Goal: Information Seeking & Learning: Learn about a topic

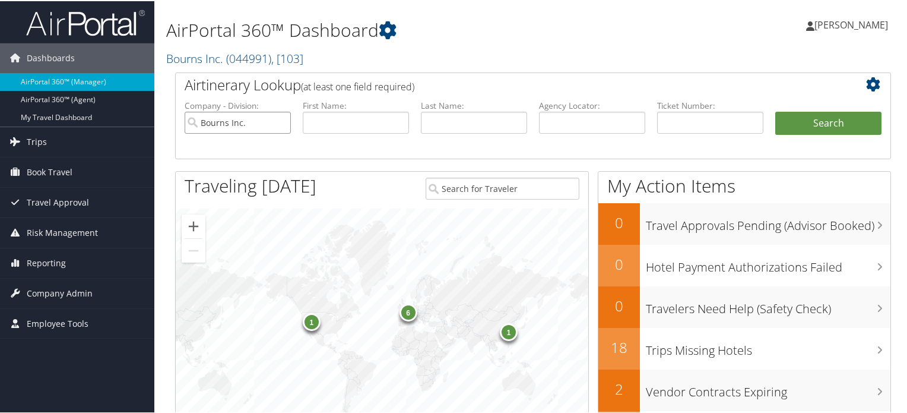
click at [278, 122] on input "Bourns Inc." at bounding box center [238, 121] width 106 height 22
click at [283, 56] on span ", [ 103 ]" at bounding box center [287, 57] width 32 height 16
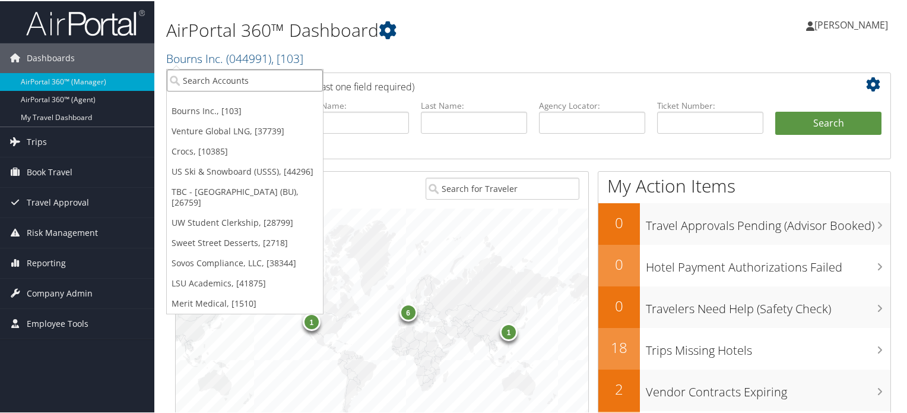
click at [230, 80] on input "search" at bounding box center [245, 79] width 156 height 22
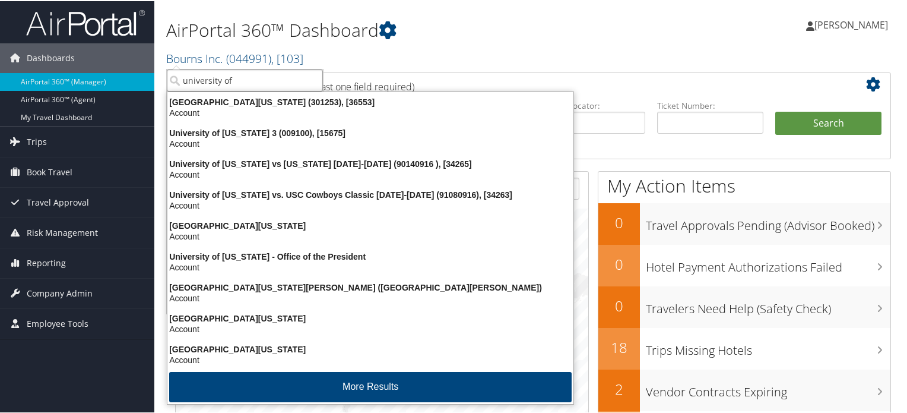
type input "university of v"
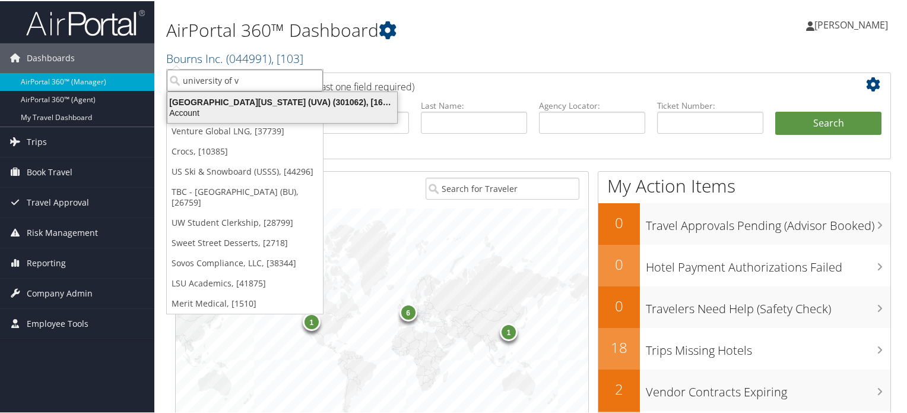
click at [243, 106] on div "Account" at bounding box center [282, 111] width 244 height 11
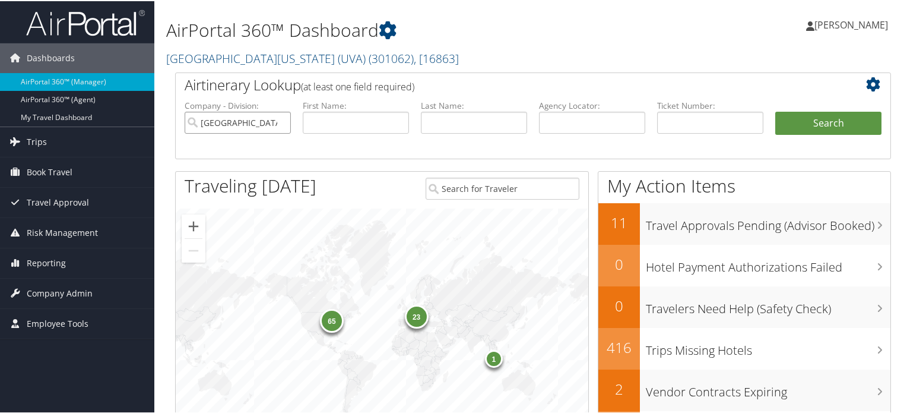
click at [280, 121] on input "[GEOGRAPHIC_DATA][US_STATE] (UVA)" at bounding box center [238, 121] width 106 height 22
click at [64, 287] on span "Company Admin" at bounding box center [60, 292] width 66 height 30
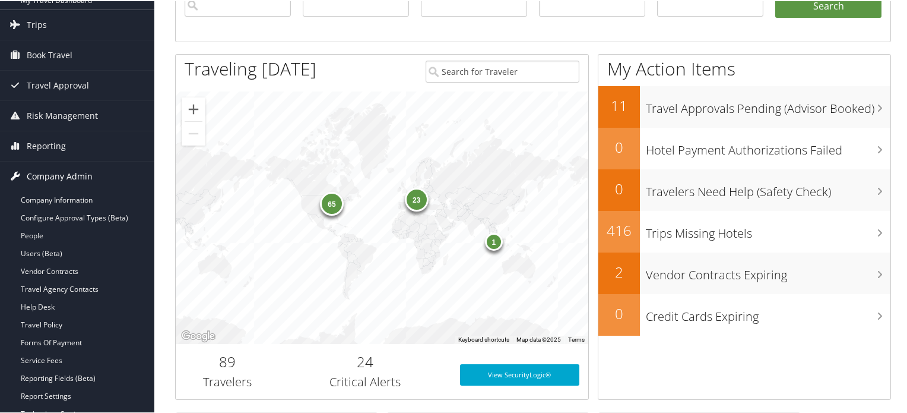
scroll to position [119, 0]
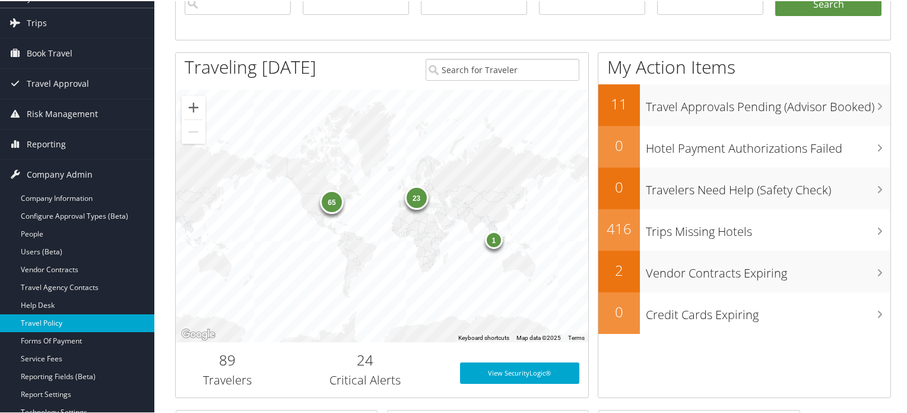
click at [59, 322] on link "Travel Policy" at bounding box center [77, 322] width 154 height 18
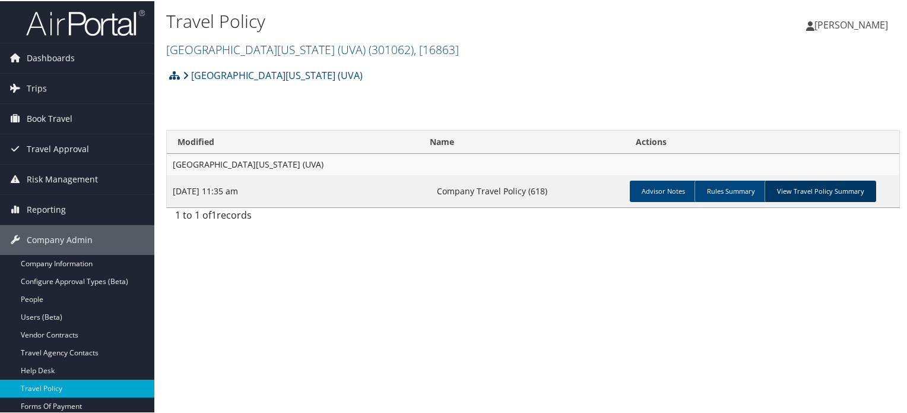
click at [813, 187] on link "View Travel Policy Summary" at bounding box center [820, 189] width 112 height 21
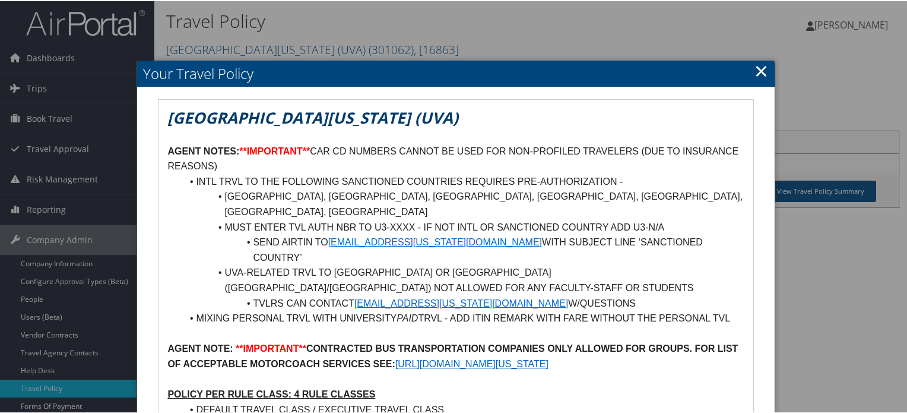
click at [292, 194] on li "IRAN, CUBA, IRAQ, NORTH KOREA, RUSSIA, SYRIA, UKRAINE" at bounding box center [463, 203] width 562 height 30
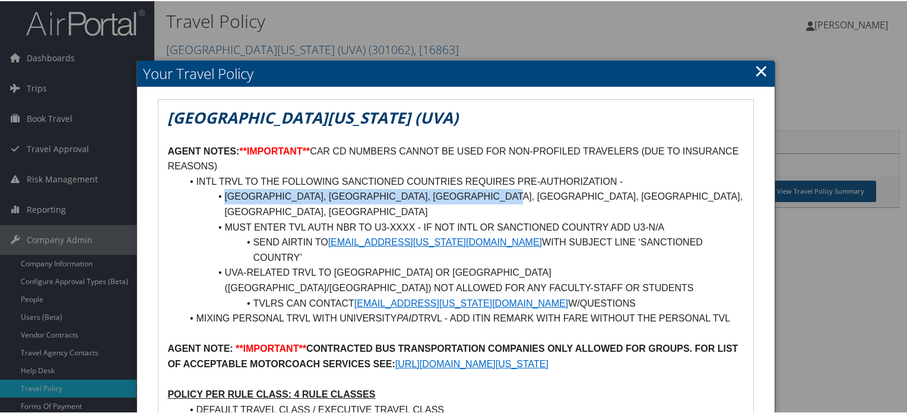
drag, startPoint x: 522, startPoint y: 200, endPoint x: 156, endPoint y: 200, distance: 366.8
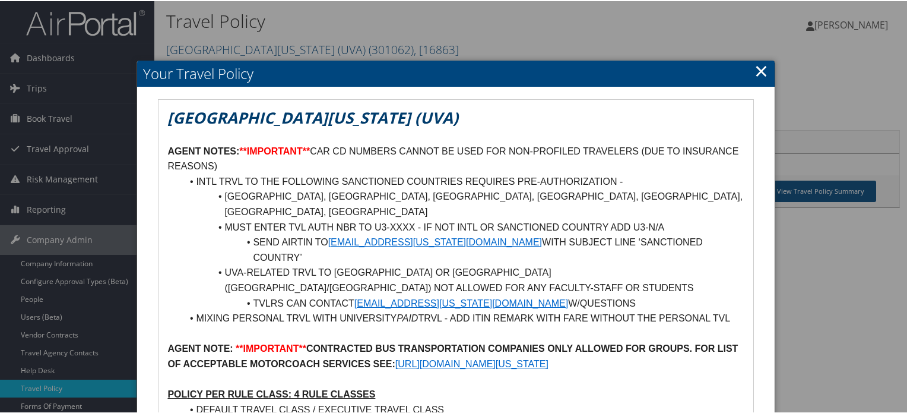
click at [239, 218] on li "MUST ENTER TVL AUTH NBR TO U3-XXXX - IF NOT INTL OR SANCTIONED COUNTRY ADD U3-N…" at bounding box center [463, 225] width 562 height 15
drag, startPoint x: 239, startPoint y: 208, endPoint x: 396, endPoint y: 210, distance: 157.9
click at [396, 218] on li "MUST ENTER TVL AUTH NBR TO U3-XXXX - IF NOT INTL OR SANCTIONED COUNTRY ADD U3-N…" at bounding box center [463, 225] width 562 height 15
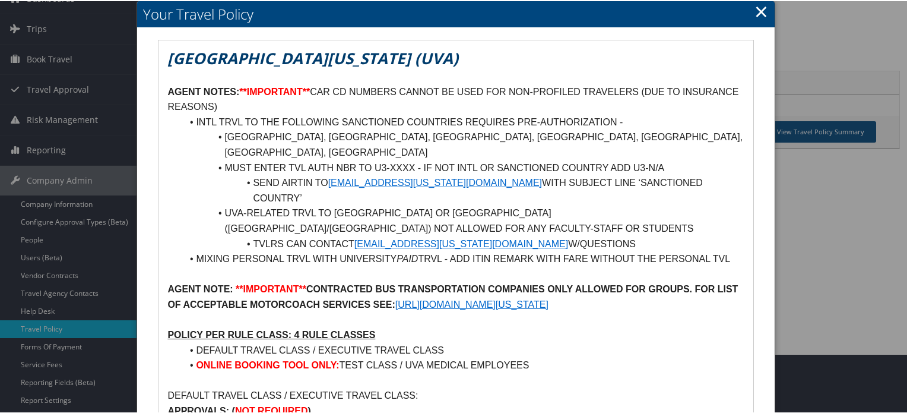
click at [651, 159] on li "MUST ENTER TVL AUTH NBR TO U3-XXXX - IF NOT INTL OR SANCTIONED COUNTRY ADD U3-N…" at bounding box center [463, 166] width 562 height 15
drag, startPoint x: 651, startPoint y: 151, endPoint x: 657, endPoint y: 151, distance: 6.6
click at [657, 159] on li "MUST ENTER TVL AUTH NBR TO U3-XXXX - IF NOT INTL OR SANCTIONED COUNTRY ADD U3-N…" at bounding box center [463, 166] width 562 height 15
click at [259, 174] on li "SEND AIRTIN TO EXPORT-CONTROLS@VIRGINIA.EDU WITH SUBJECT LINE ‘SANCTIONED COUNT…" at bounding box center [463, 189] width 562 height 30
drag, startPoint x: 259, startPoint y: 167, endPoint x: 310, endPoint y: 165, distance: 51.7
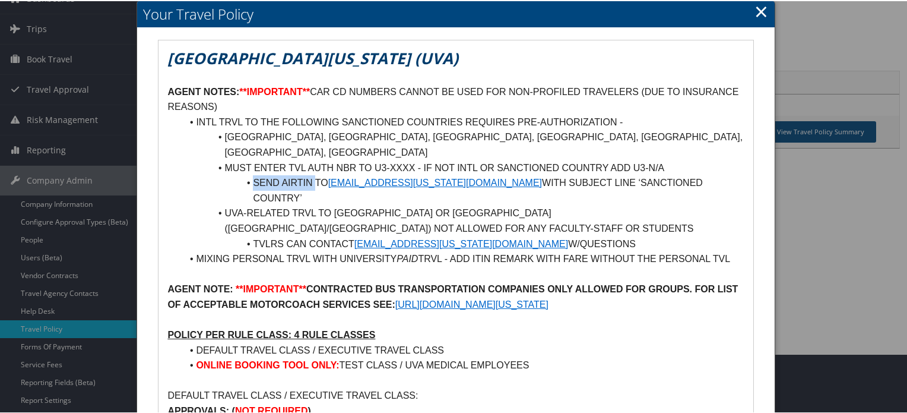
click at [310, 174] on li "SEND AIRTIN TO EXPORT-CONTROLS@VIRGINIA.EDU WITH SUBJECT LINE ‘SANCTIONED COUNT…" at bounding box center [463, 189] width 562 height 30
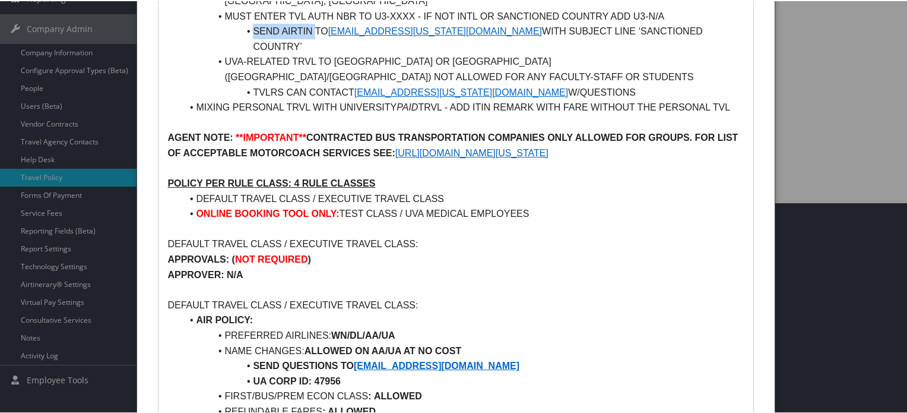
scroll to position [237, 0]
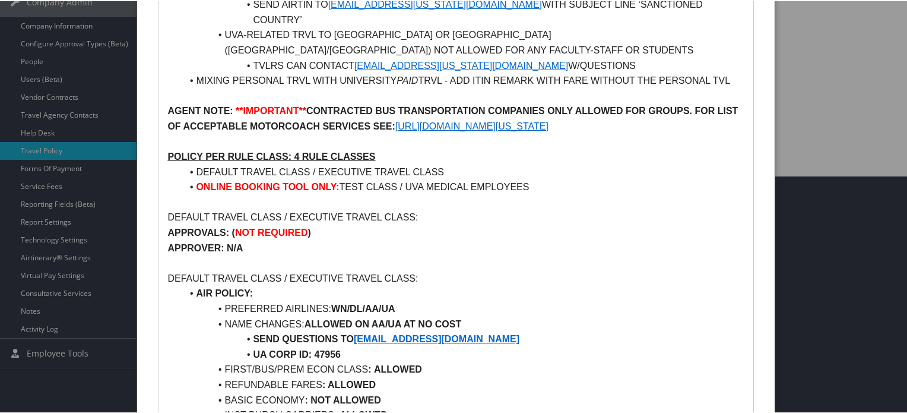
click at [309, 269] on p "DEFAULT TRAVEL CLASS / EXECUTIVE TRAVEL CLASS:" at bounding box center [455, 276] width 576 height 15
drag, startPoint x: 309, startPoint y: 247, endPoint x: 379, endPoint y: 249, distance: 70.1
click at [379, 269] on p "DEFAULT TRAVEL CLASS / EXECUTIVE TRAVEL CLASS:" at bounding box center [455, 276] width 576 height 15
click at [497, 269] on p "DEFAULT TRAVEL CLASS / EXECUTIVE TRAVEL CLASS:" at bounding box center [455, 276] width 576 height 15
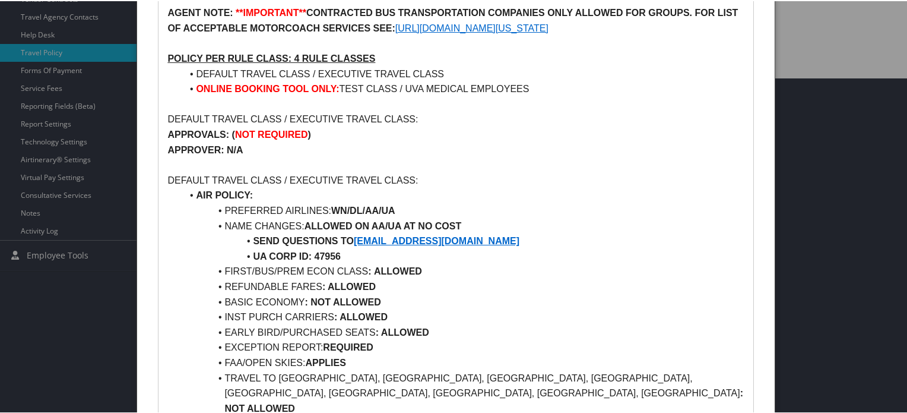
scroll to position [356, 0]
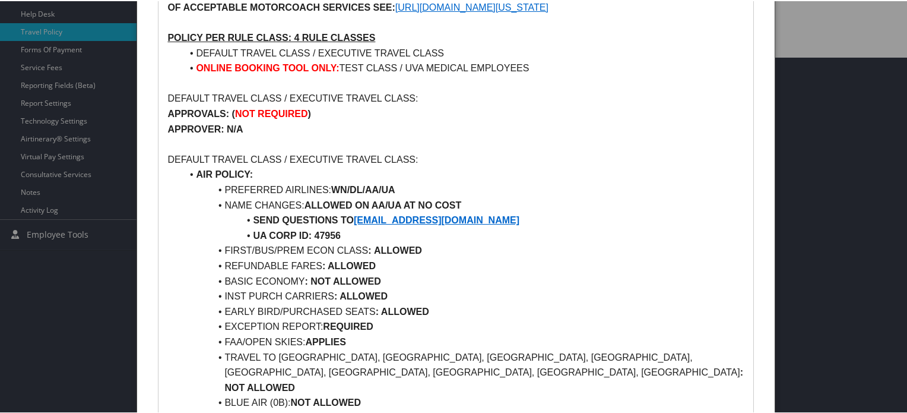
click at [325, 229] on strong "UA CORP ID: 47956" at bounding box center [297, 234] width 88 height 10
click at [339, 181] on li "PREFERRED AIRLINES: WN/DL/AA/UA" at bounding box center [463, 188] width 562 height 15
drag, startPoint x: 339, startPoint y: 151, endPoint x: 398, endPoint y: 156, distance: 59.0
click at [398, 181] on li "PREFERRED AIRLINES: WN/DL/AA/UA" at bounding box center [463, 188] width 562 height 15
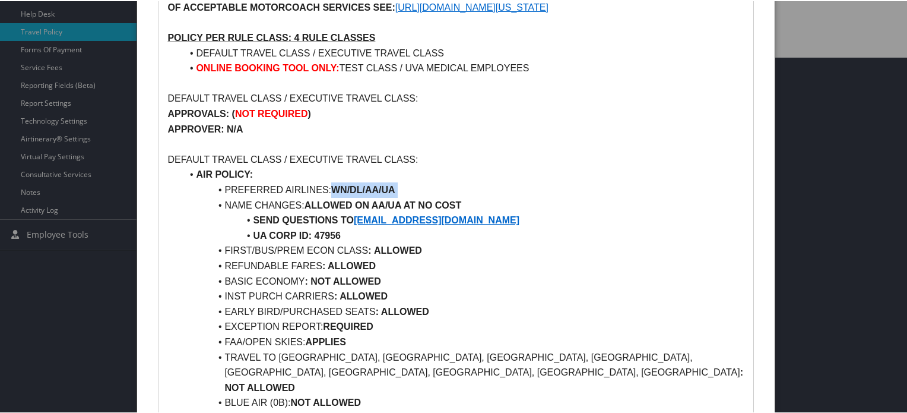
click at [490, 181] on li "PREFERRED AIRLINES: WN/DL/AA/UA" at bounding box center [463, 188] width 562 height 15
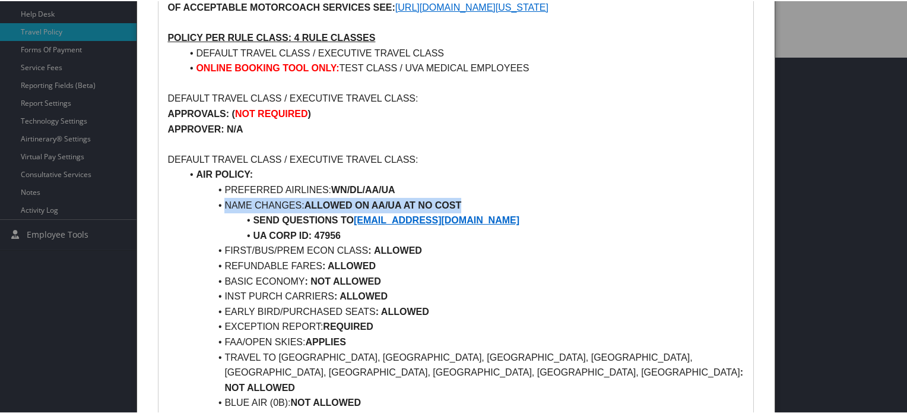
drag, startPoint x: 491, startPoint y: 172, endPoint x: 202, endPoint y: 171, distance: 289.1
click at [202, 196] on li "NAME CHANGES: ALLOWED ON AA/UA AT NO COST" at bounding box center [463, 203] width 562 height 15
click at [476, 196] on li "NAME CHANGES: ALLOWED ON AA/UA AT NO COST" at bounding box center [463, 203] width 562 height 15
click at [699, 257] on li "REFUNDABLE FARES : ALLOWED" at bounding box center [463, 264] width 562 height 15
click at [601, 196] on li "NAME CHANGES: ALLOWED ON AA/UA AT NO COST" at bounding box center [463, 203] width 562 height 15
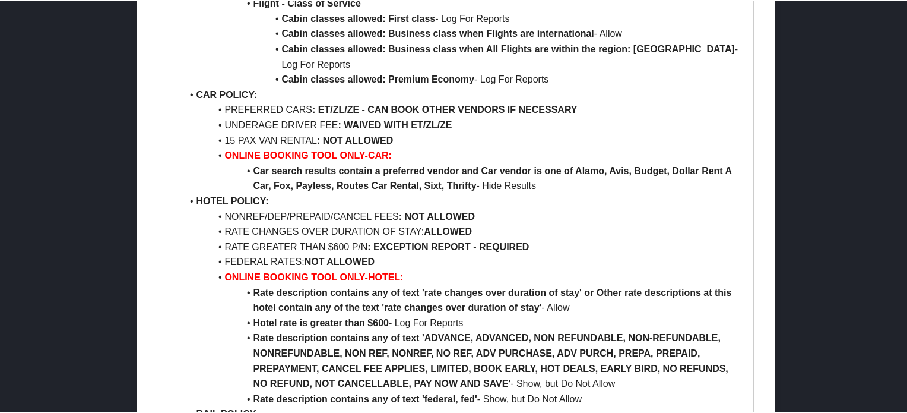
scroll to position [890, 0]
